Goal: Check status: Check status

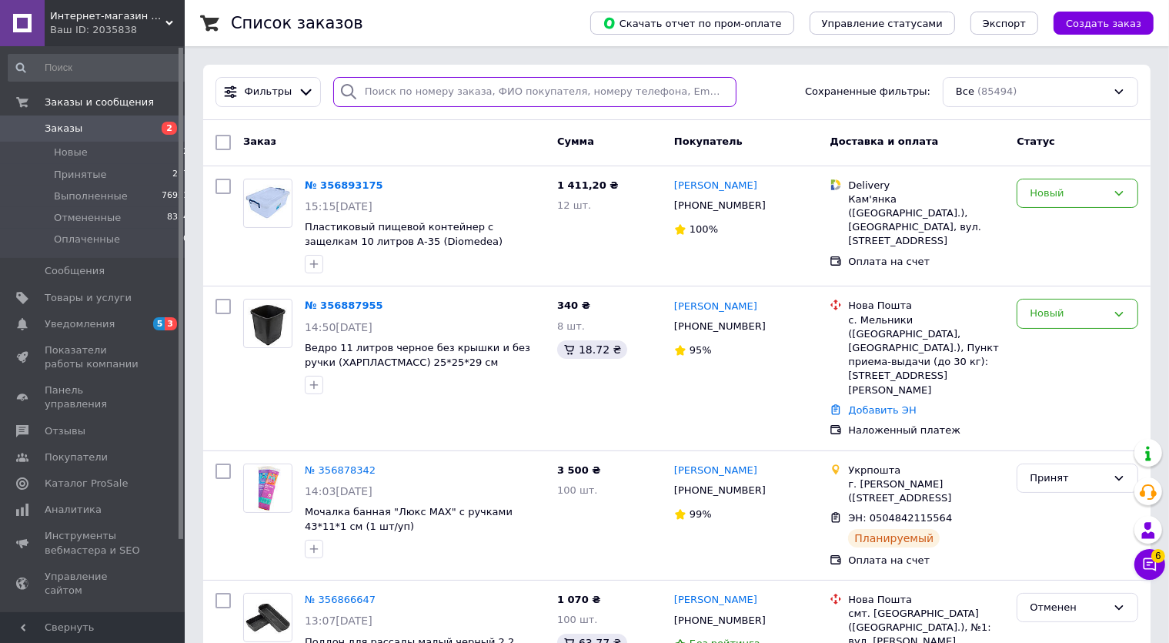
click at [413, 95] on input "search" at bounding box center [534, 92] width 403 height 30
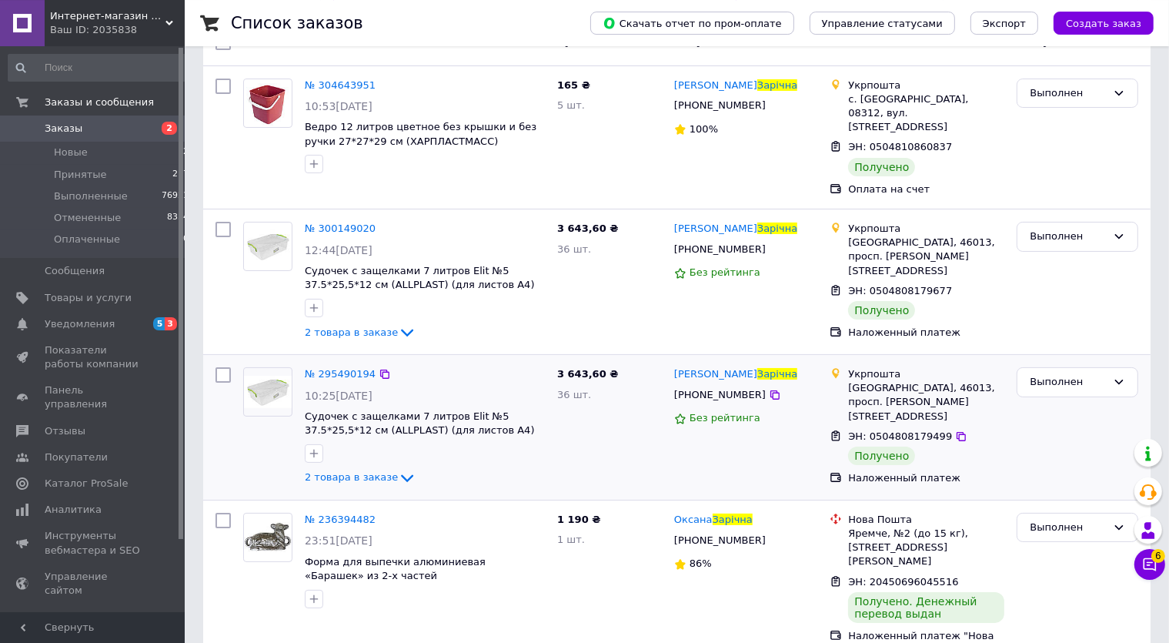
scroll to position [115, 0]
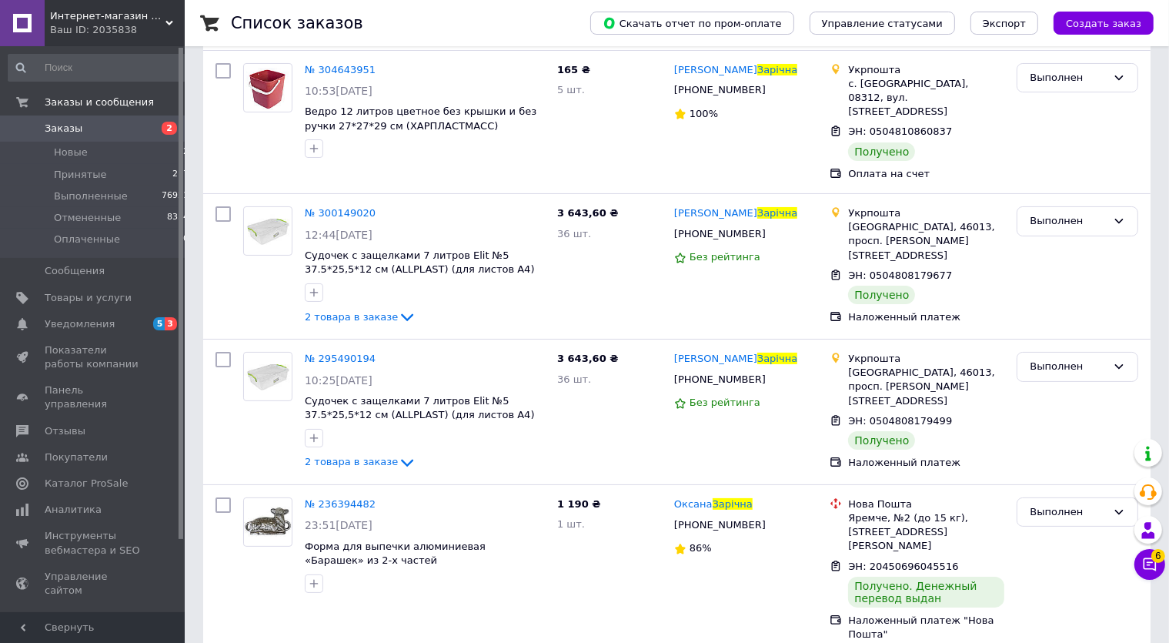
type input "Зарічна"
drag, startPoint x: 66, startPoint y: 20, endPoint x: 69, endPoint y: 106, distance: 86.3
click at [66, 21] on span "Интернет-магазин Хозторг Харьков - товары для дома, сада и огорода оптом" at bounding box center [107, 16] width 115 height 14
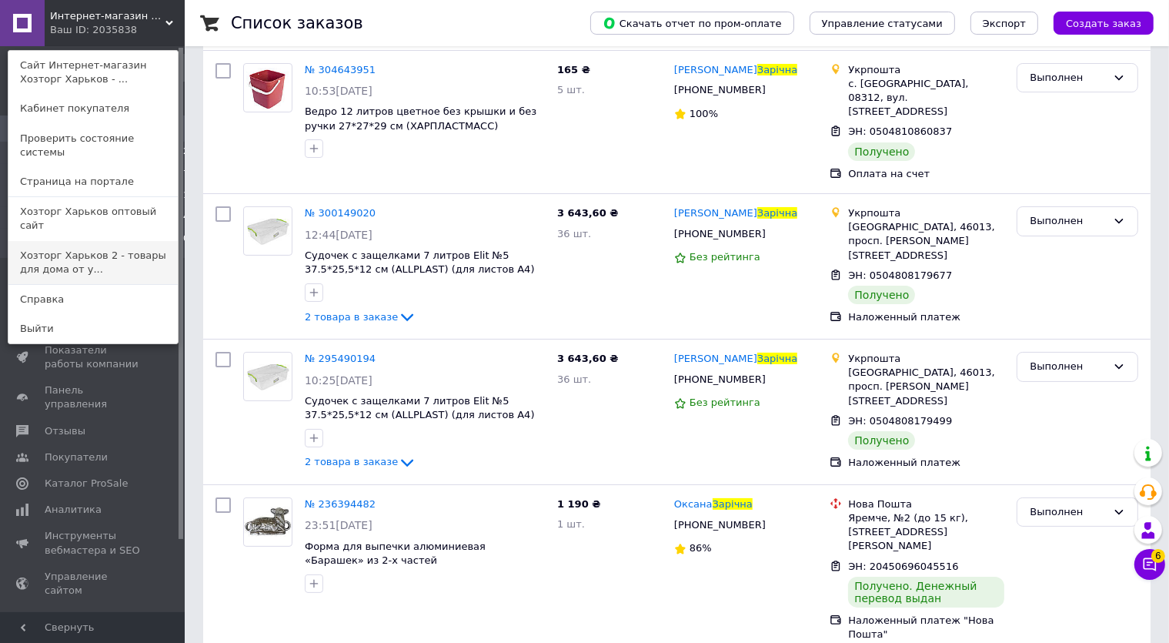
click at [107, 241] on link "Хозторг Харьков 2 - товары для дома от у..." at bounding box center [92, 262] width 169 height 43
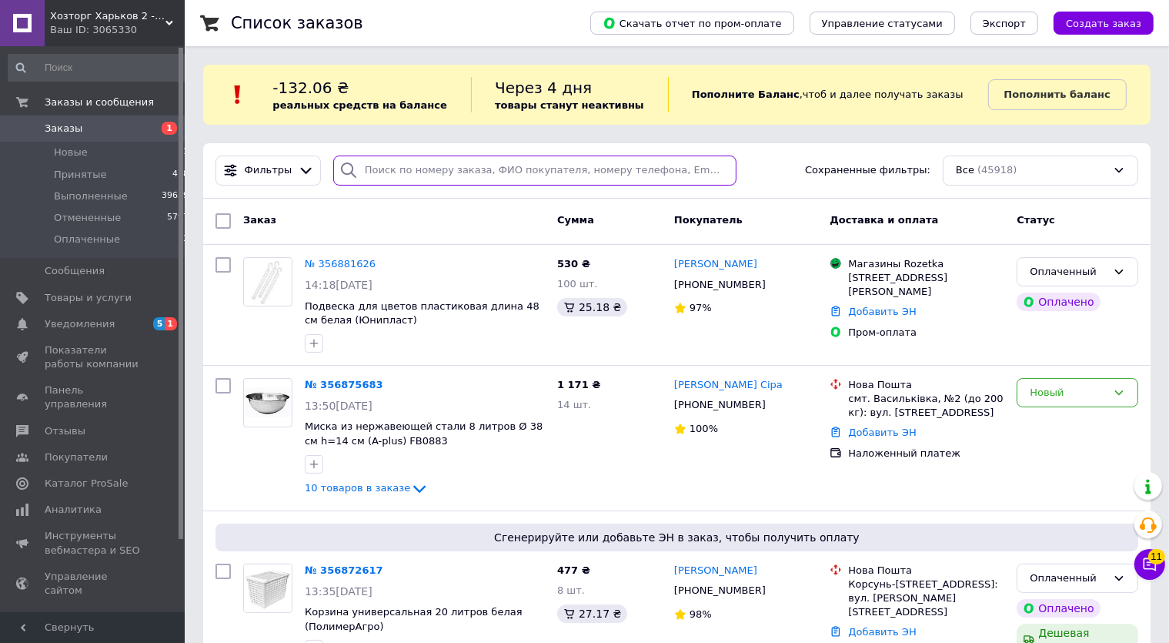
click at [394, 171] on input "search" at bounding box center [534, 170] width 403 height 30
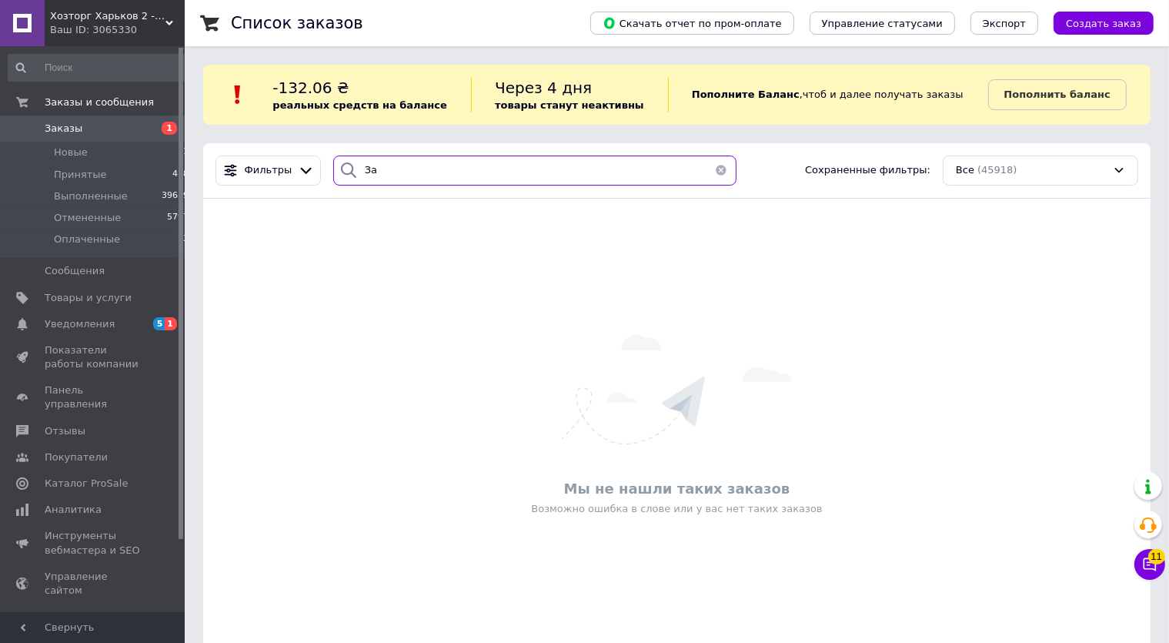
type input "З"
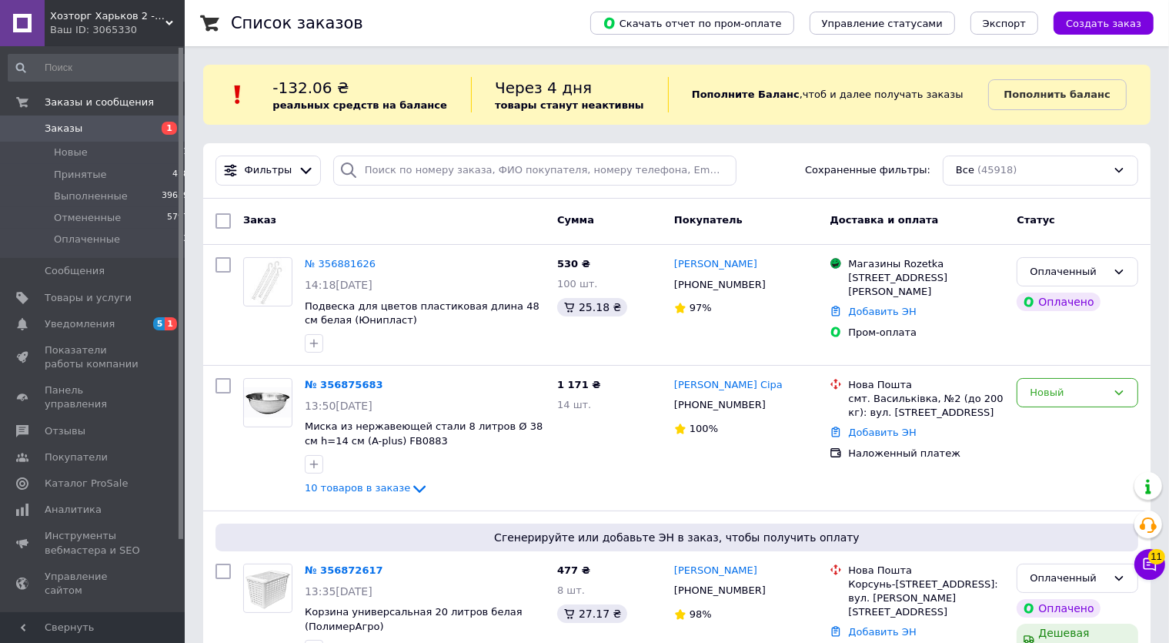
click at [88, 19] on span "Хозторг Харьков 2 - товары для дома от украинских производителей" at bounding box center [107, 16] width 115 height 14
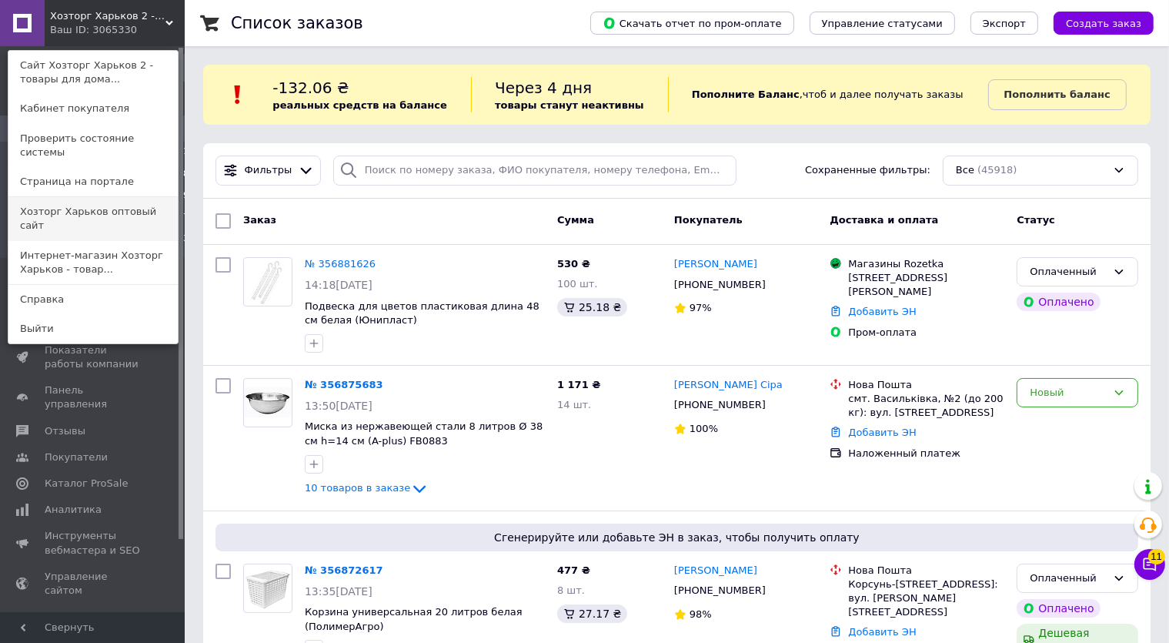
click at [102, 201] on link "Хозторг Харьков оптовый сайт" at bounding box center [92, 218] width 169 height 43
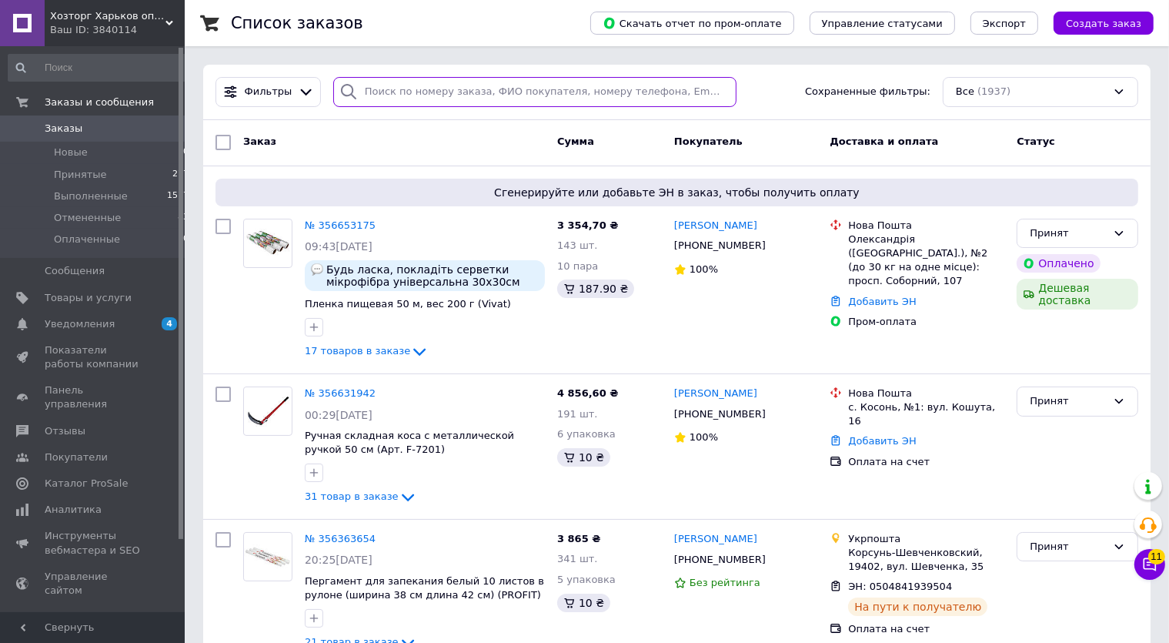
click at [440, 100] on input "search" at bounding box center [534, 92] width 403 height 30
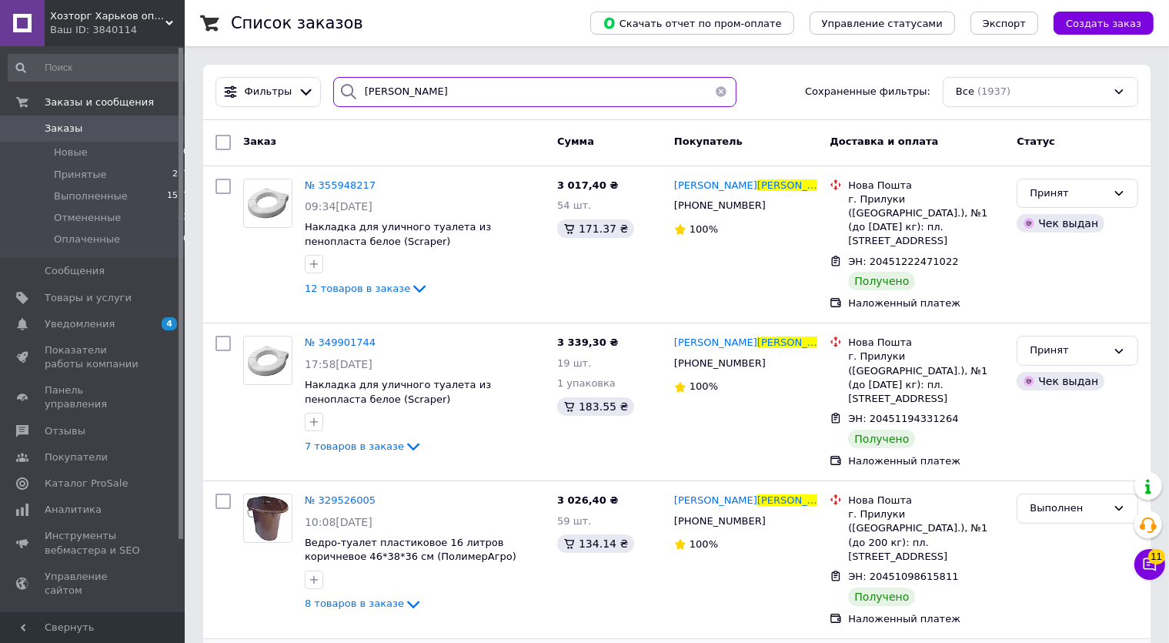
type input "Погребченко"
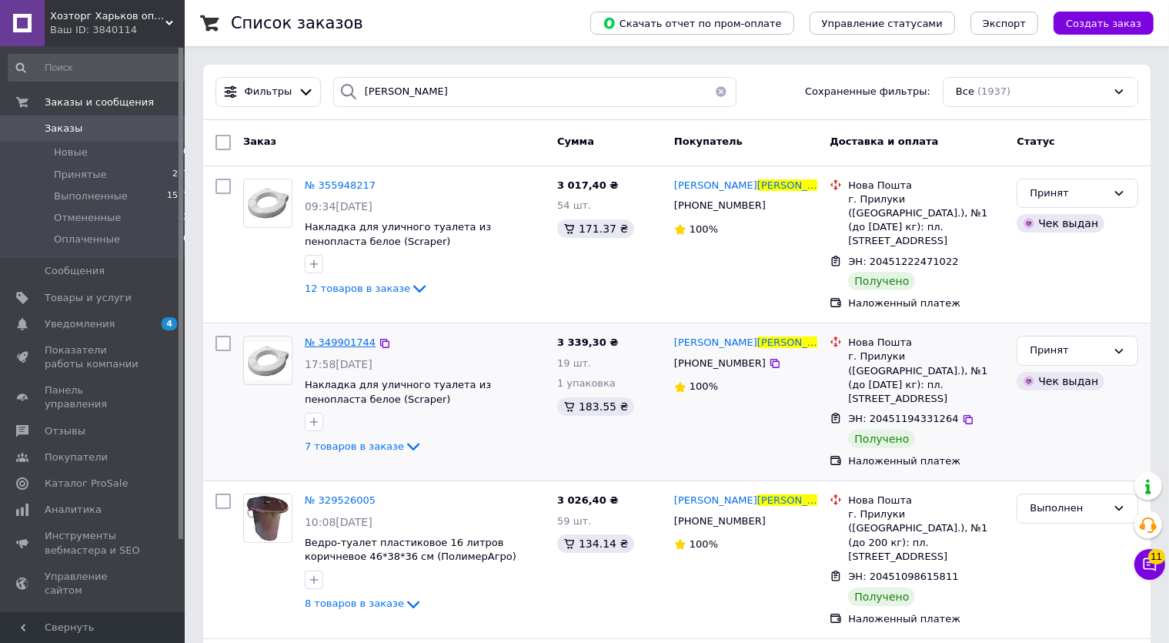
click at [336, 336] on span "№ 349901744" at bounding box center [340, 342] width 71 height 12
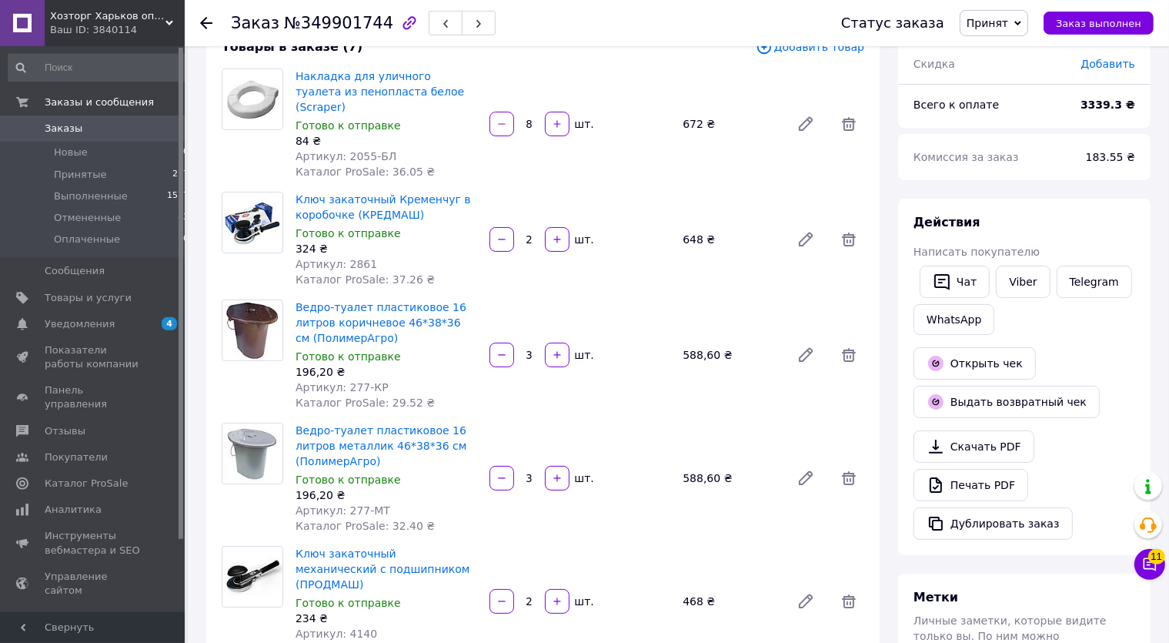
scroll to position [77, 0]
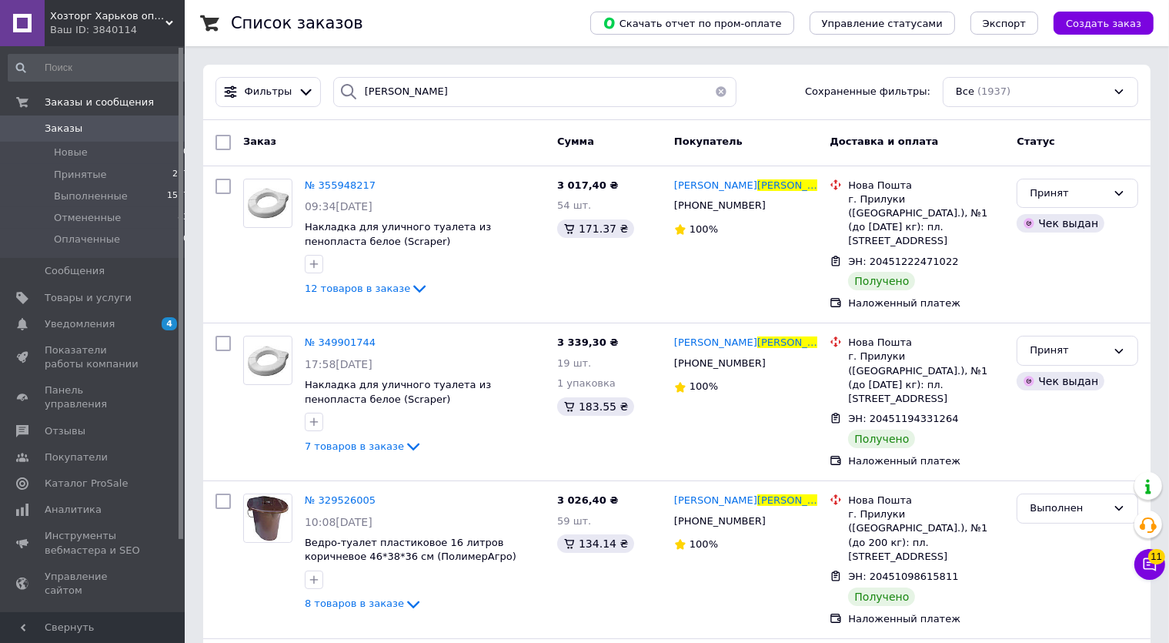
click at [85, 20] on span "Хозторг Харьков оптовый сайт" at bounding box center [107, 16] width 115 height 14
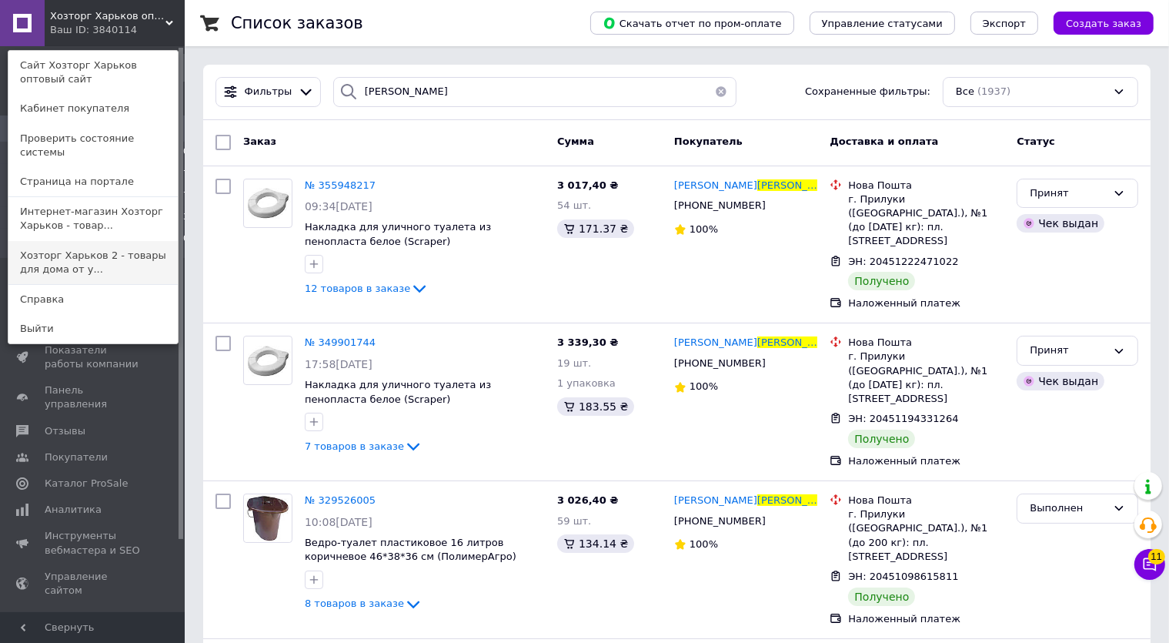
click at [149, 243] on link "Хозторг Харьков 2 - товары для дома от у..." at bounding box center [92, 262] width 169 height 43
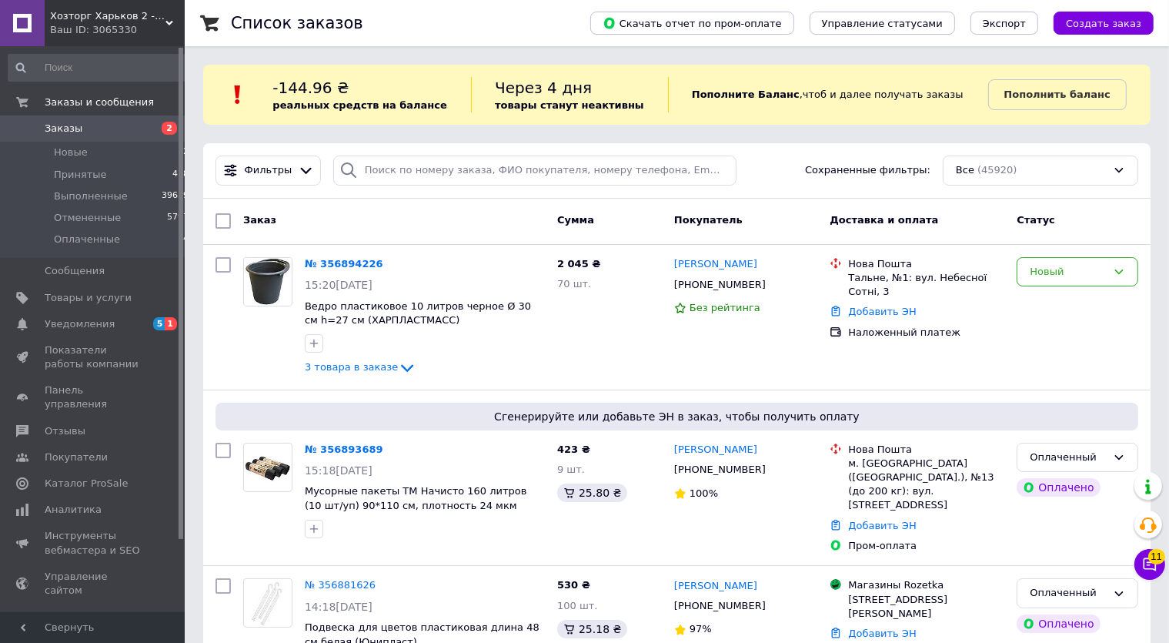
click at [102, 23] on span "Хозторг Харьков 2 - товары для дома от украинских производителей" at bounding box center [107, 16] width 115 height 14
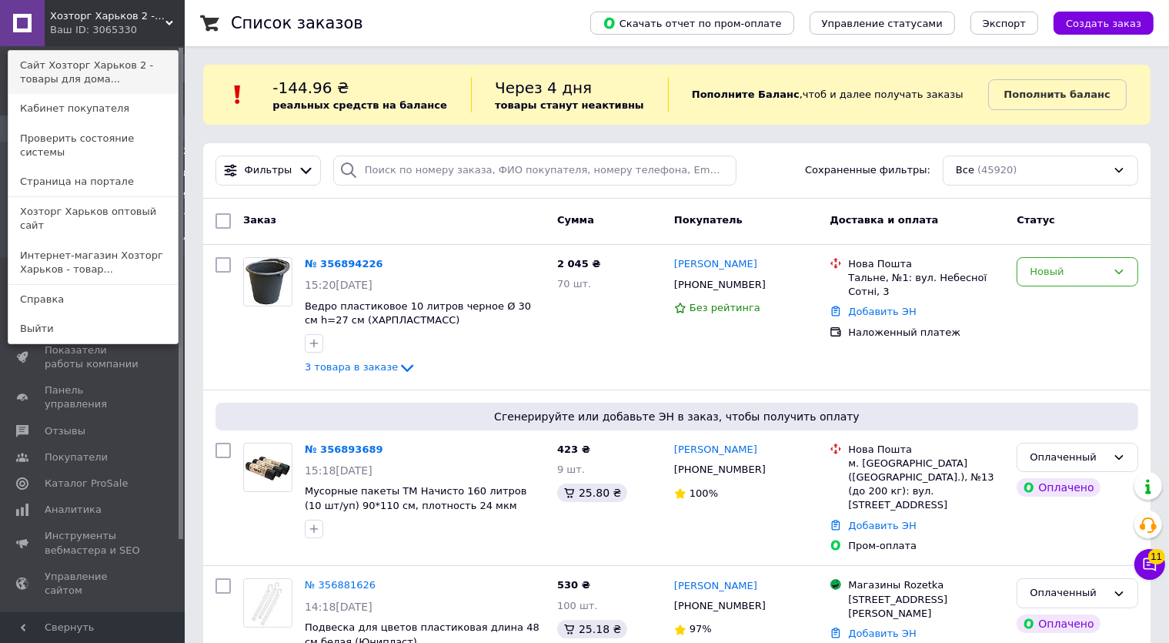
click at [102, 63] on link "Сайт Хозторг Харьков 2 - товары для дома..." at bounding box center [92, 72] width 169 height 43
